Goal: Consume media (video, audio)

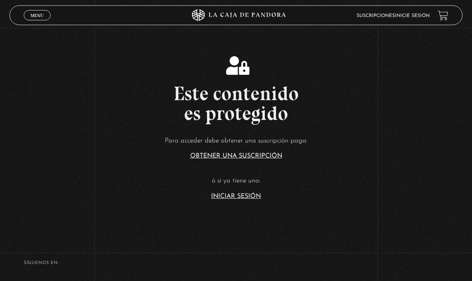
scroll to position [129, 0]
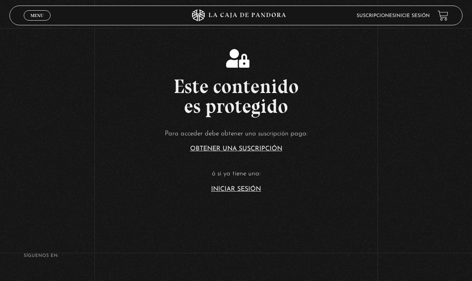
click at [246, 192] on article "Para acceder debe obtener una suscripción paga: Obtener una suscripción ó si ya…" at bounding box center [236, 160] width 472 height 64
click at [237, 192] on link "Iniciar Sesión" at bounding box center [236, 189] width 50 height 6
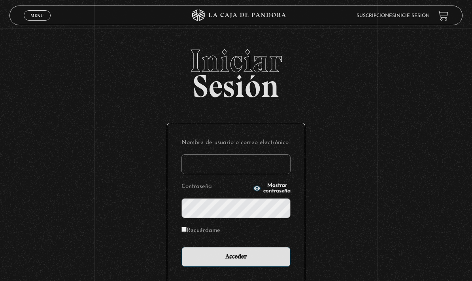
type input "[EMAIL_ADDRESS][DOMAIN_NAME]"
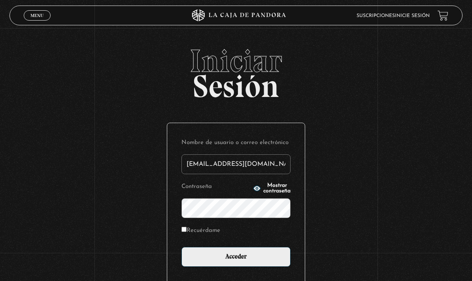
click at [260, 260] on input "Acceder" at bounding box center [236, 257] width 109 height 20
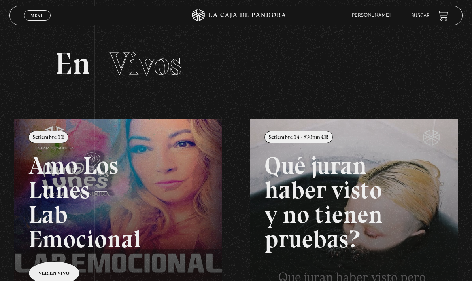
click at [143, 66] on span "Vivos" at bounding box center [146, 64] width 72 height 38
click at [36, 12] on link "Menu Cerrar" at bounding box center [37, 15] width 27 height 10
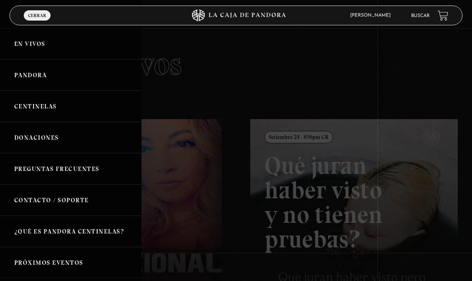
click at [24, 43] on link "En vivos" at bounding box center [71, 43] width 142 height 31
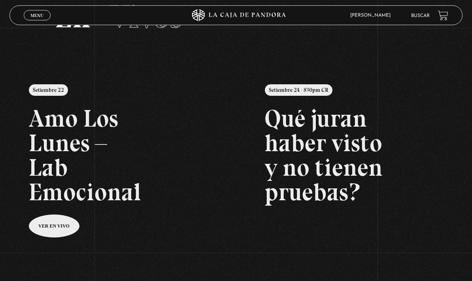
scroll to position [47, 0]
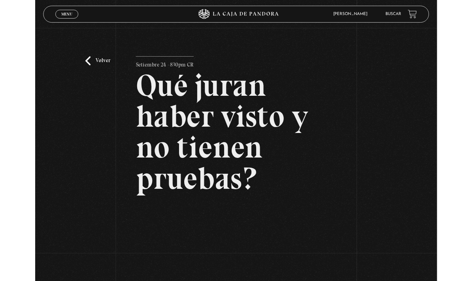
scroll to position [169, 0]
